Goal: Transaction & Acquisition: Download file/media

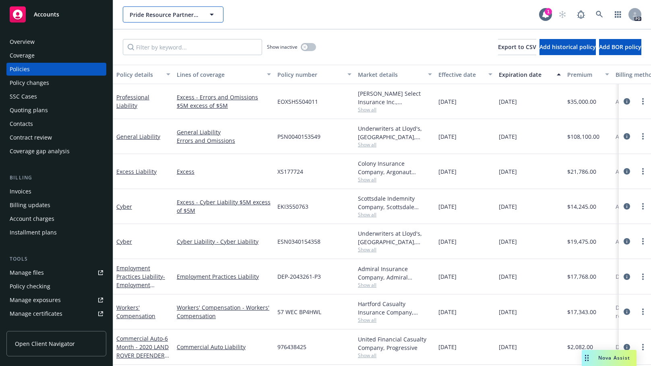
click at [209, 14] on icon "button" at bounding box center [212, 15] width 10 height 10
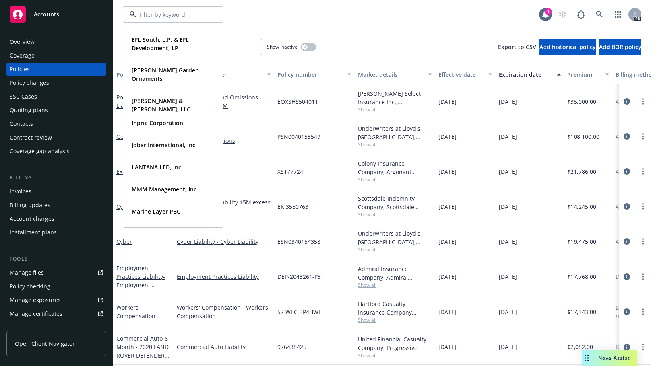
scroll to position [222, 0]
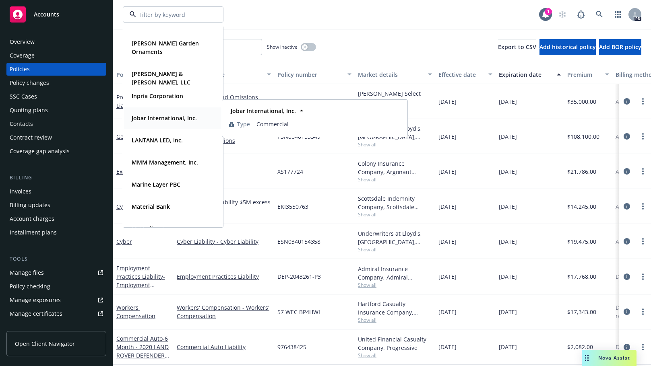
click at [142, 119] on strong "Jobar International, Inc." at bounding box center [164, 118] width 65 height 8
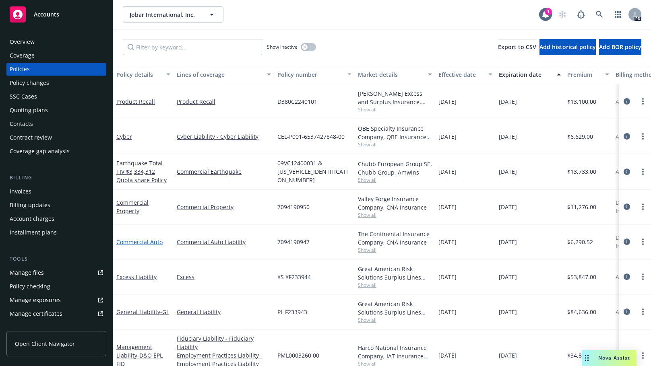
click at [138, 241] on link "Commercial Auto" at bounding box center [139, 242] width 46 height 8
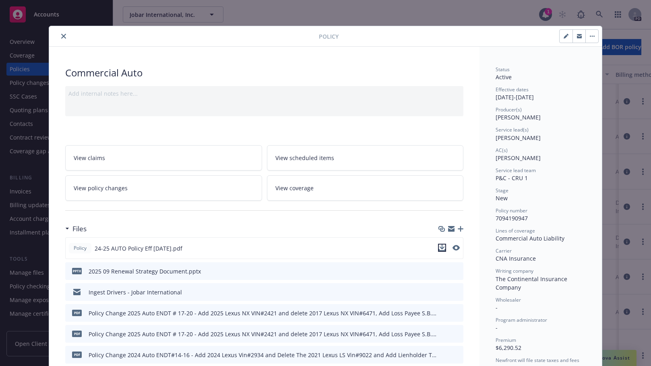
click at [440, 247] on icon "download file" at bounding box center [442, 248] width 6 height 6
click at [61, 36] on icon "close" at bounding box center [63, 36] width 5 height 5
